Goal: Task Accomplishment & Management: Manage account settings

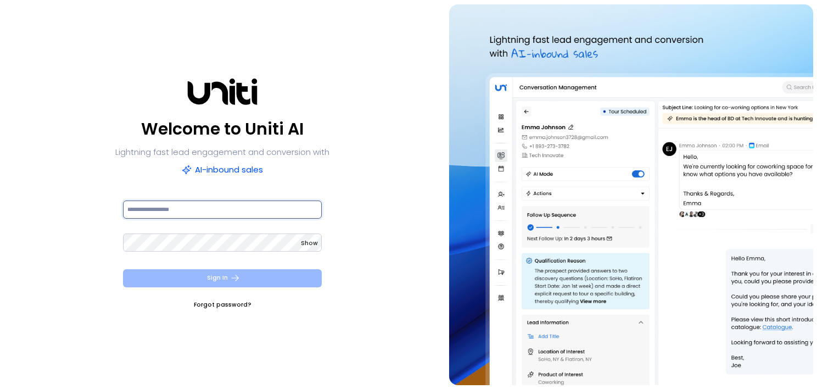
type input "**********"
click at [262, 278] on button "Sign In" at bounding box center [222, 278] width 199 height 18
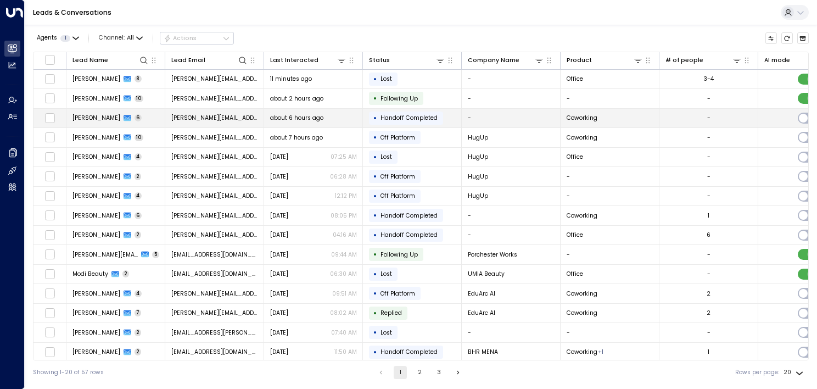
click at [152, 120] on td "[PERSON_NAME] 6" at bounding box center [115, 118] width 99 height 19
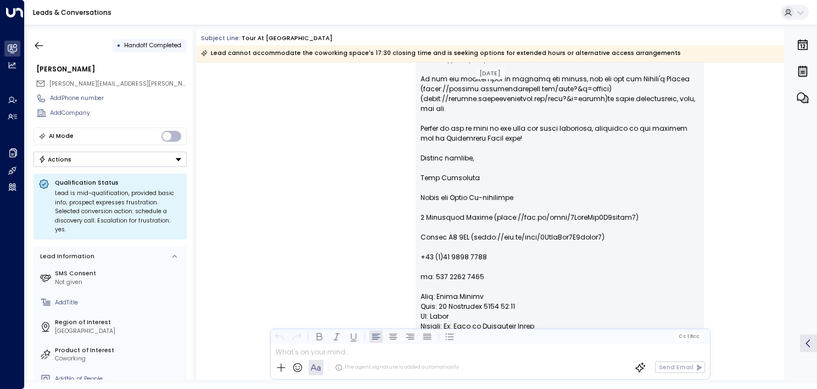
scroll to position [2418, 0]
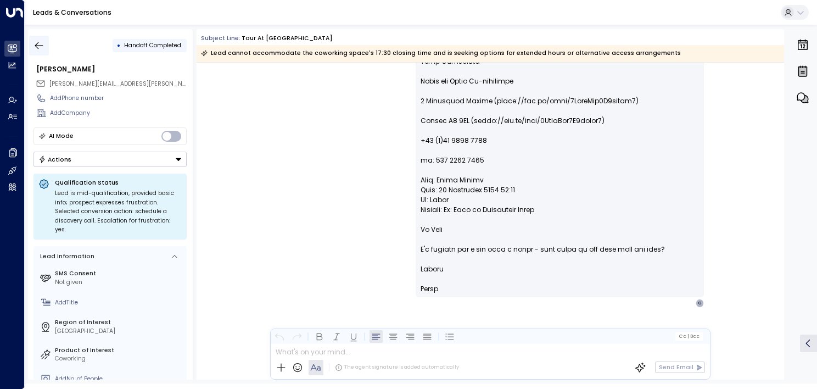
click at [40, 46] on icon "button" at bounding box center [38, 45] width 11 height 11
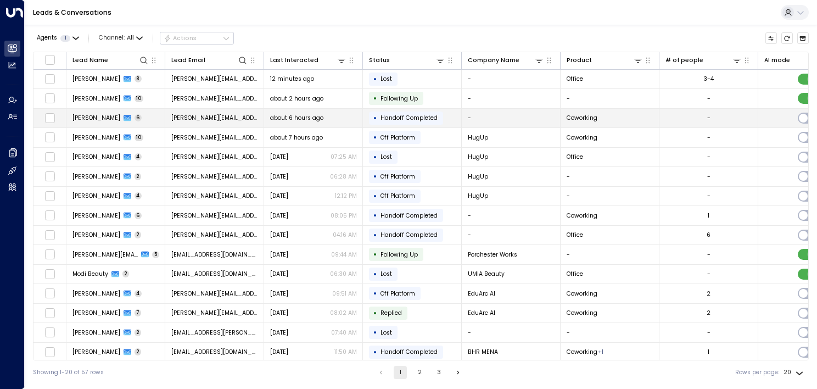
click at [93, 122] on td "[PERSON_NAME] 6" at bounding box center [115, 118] width 99 height 19
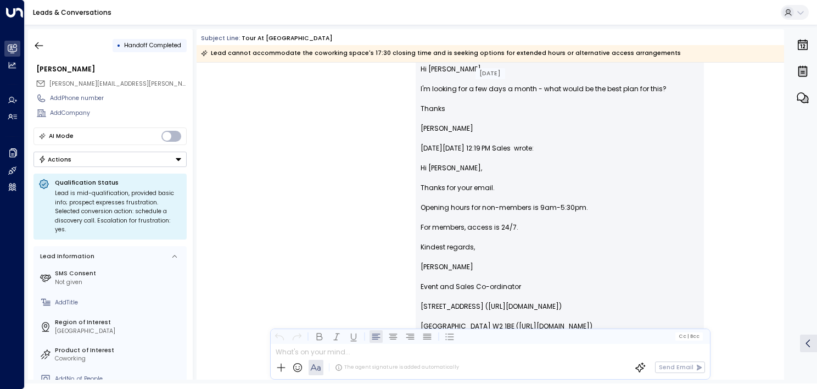
scroll to position [1275, 0]
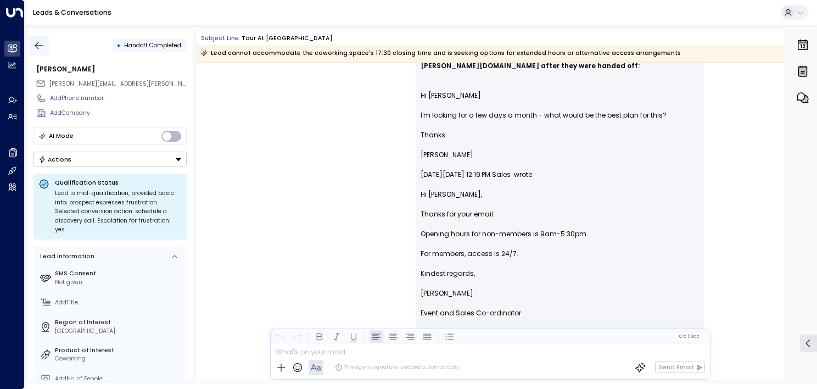
click at [36, 39] on button "button" at bounding box center [39, 46] width 20 height 20
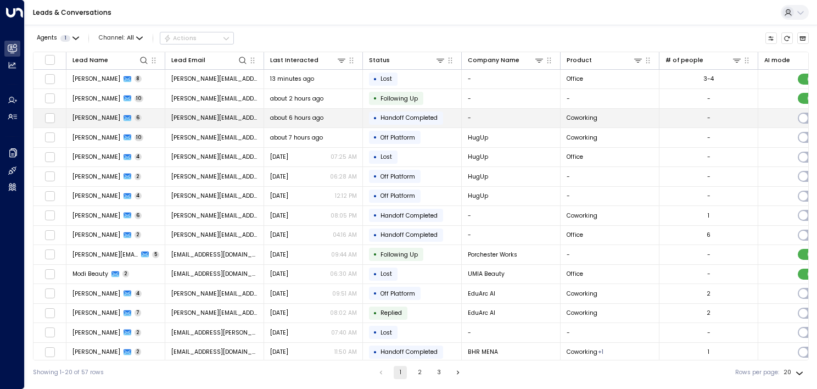
click at [143, 115] on td "[PERSON_NAME] 6" at bounding box center [115, 118] width 99 height 19
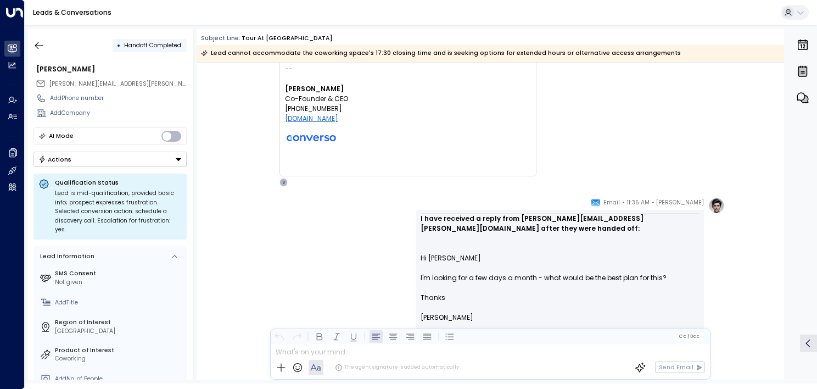
scroll to position [1115, 0]
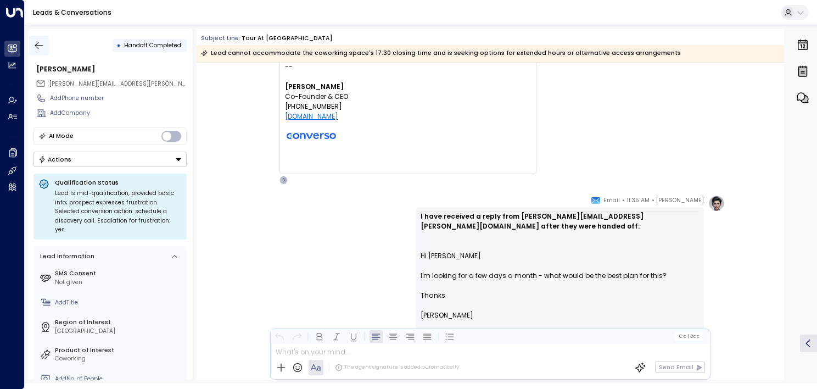
click at [35, 48] on icon "button" at bounding box center [38, 45] width 11 height 11
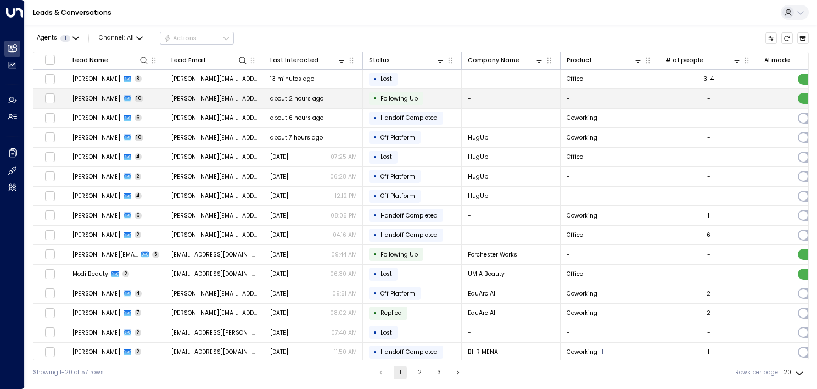
click at [99, 99] on span "[PERSON_NAME]" at bounding box center [96, 98] width 48 height 8
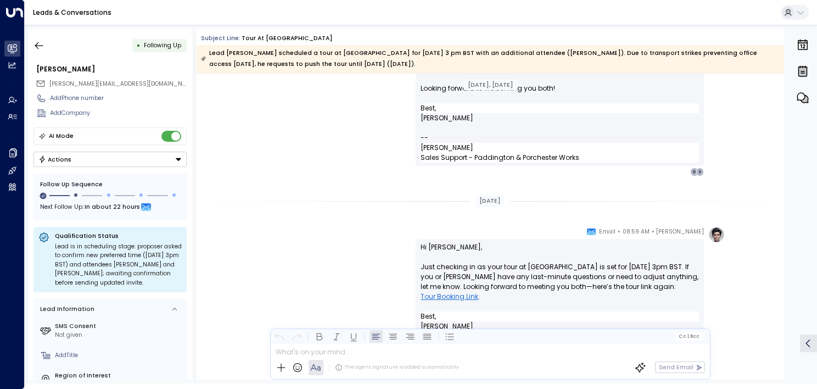
scroll to position [945, 0]
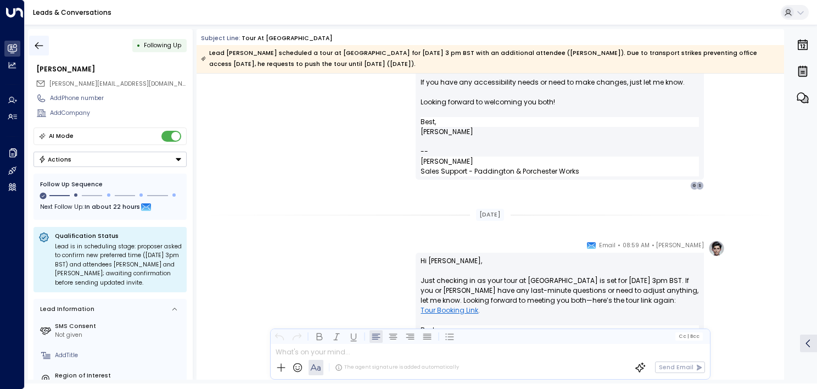
click at [37, 47] on icon "button" at bounding box center [38, 45] width 11 height 11
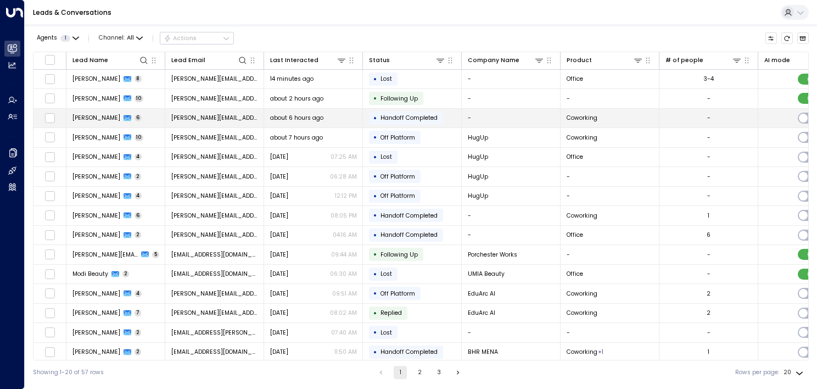
click at [100, 119] on span "[PERSON_NAME]" at bounding box center [96, 118] width 48 height 8
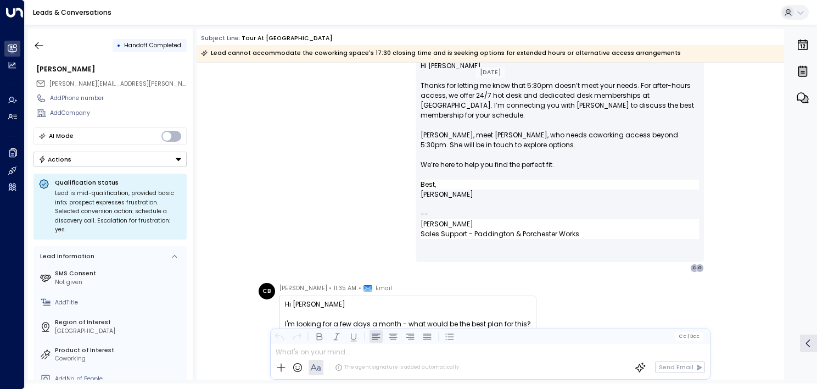
scroll to position [763, 0]
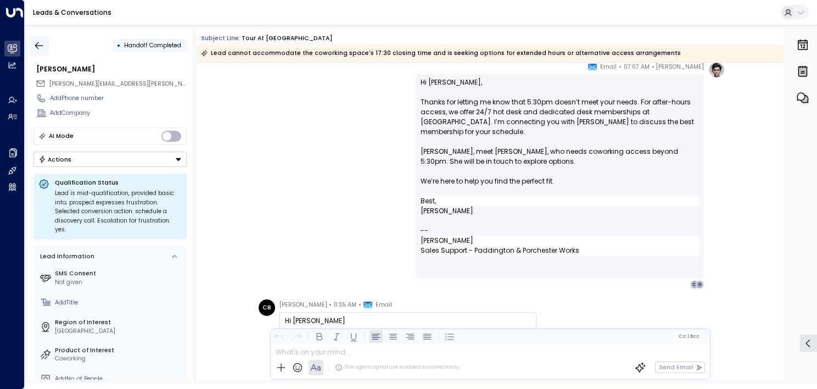
click at [43, 47] on icon "button" at bounding box center [38, 45] width 11 height 11
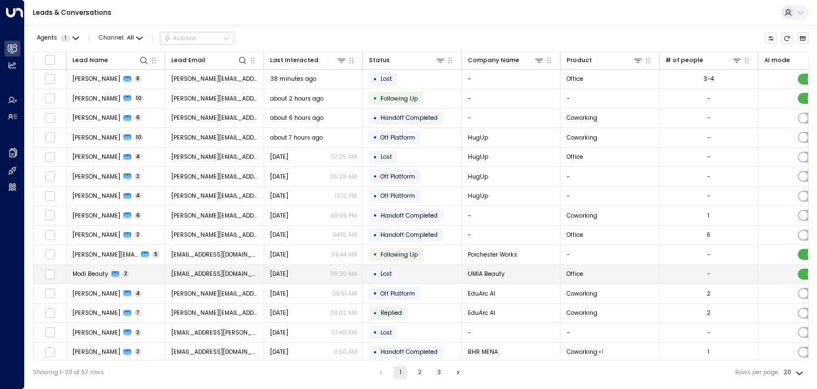
click at [192, 271] on span "[EMAIL_ADDRESS][DOMAIN_NAME]" at bounding box center [214, 273] width 87 height 8
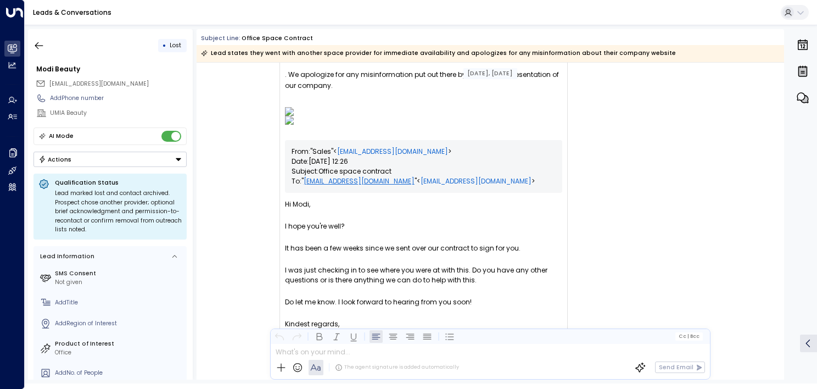
scroll to position [217, 0]
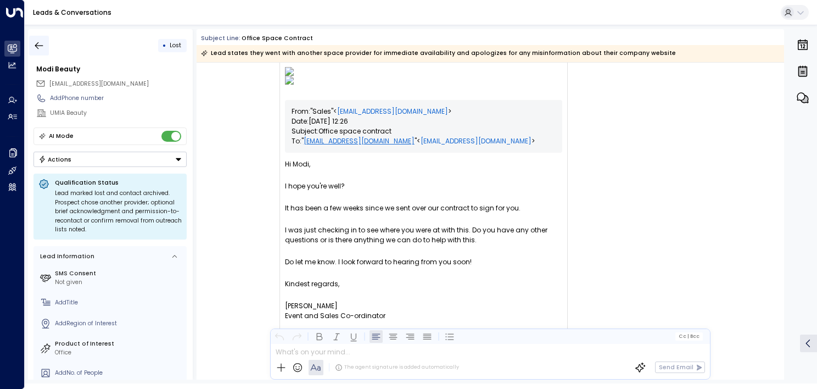
click at [38, 47] on icon "button" at bounding box center [38, 45] width 11 height 11
